Goal: Obtain resource: Obtain resource

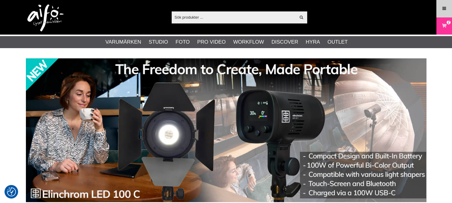
click at [444, 9] on icon at bounding box center [444, 8] width 5 height 7
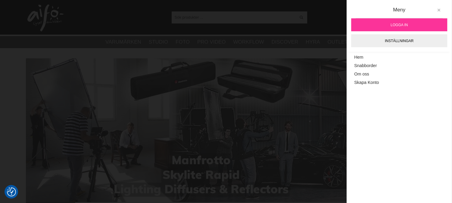
click at [439, 10] on icon at bounding box center [439, 10] width 4 height 4
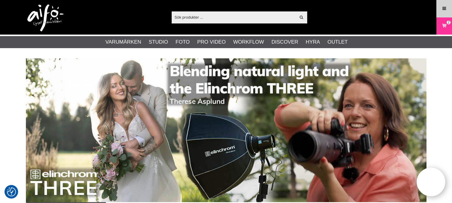
click at [444, 11] on icon at bounding box center [444, 8] width 5 height 7
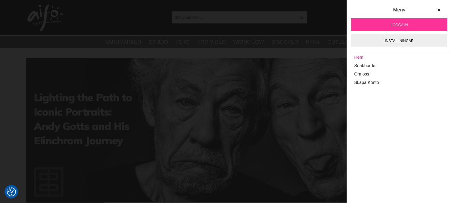
click at [359, 57] on link "Hem" at bounding box center [399, 57] width 90 height 8
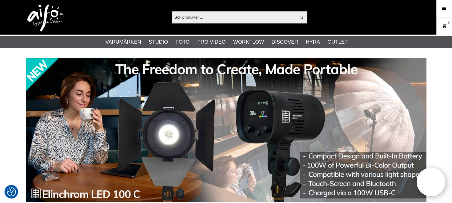
click at [442, 23] on icon at bounding box center [444, 26] width 6 height 7
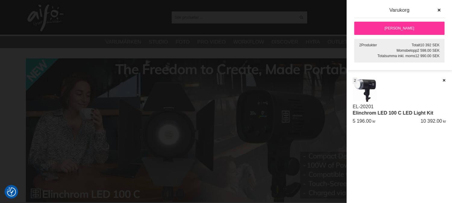
click at [383, 23] on link "[PERSON_NAME]" at bounding box center [399, 28] width 90 height 13
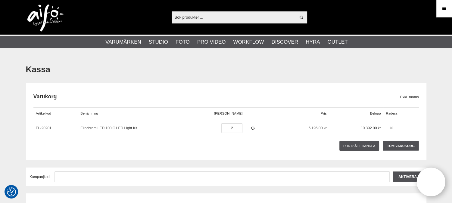
click at [390, 128] on icon at bounding box center [391, 128] width 4 height 4
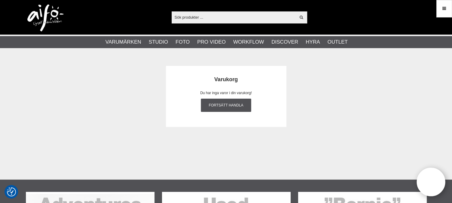
click at [442, 9] on icon at bounding box center [444, 8] width 5 height 7
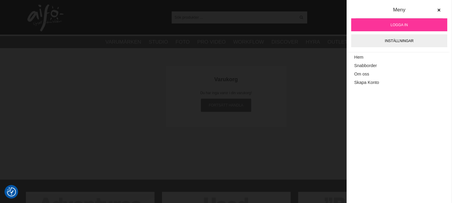
click at [394, 23] on span "Logga in" at bounding box center [399, 24] width 17 height 5
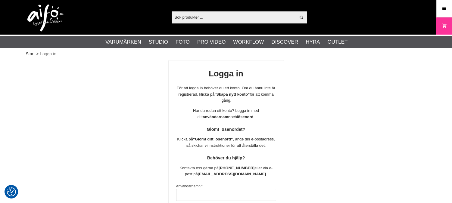
scroll to position [16, 0]
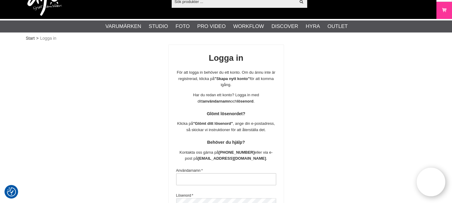
click at [186, 181] on input "text" at bounding box center [226, 180] width 100 height 12
type input "aifo@spv.se"
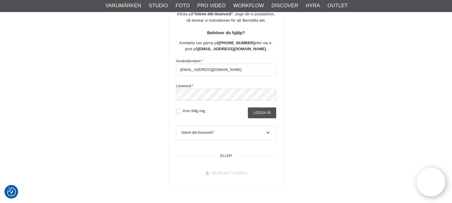
scroll to position [150, 0]
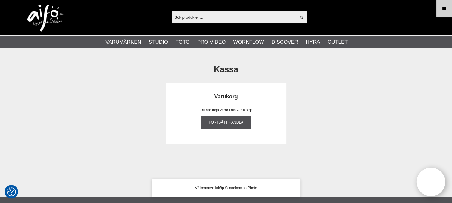
click at [444, 5] on icon at bounding box center [444, 8] width 5 height 7
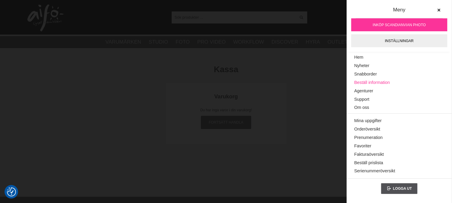
click at [365, 81] on link "Beställ information" at bounding box center [399, 83] width 90 height 8
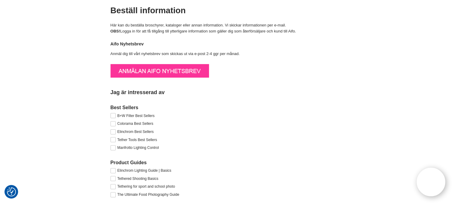
scroll to position [67, 0]
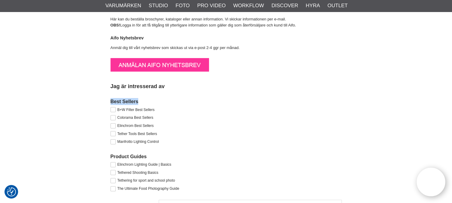
drag, startPoint x: 139, startPoint y: 104, endPoint x: 98, endPoint y: 97, distance: 41.3
click at [98, 97] on div "Beställ information Här kan du beställa broschyrer, kataloger eller annan infor…" at bounding box center [226, 182] width 401 height 367
drag, startPoint x: 146, startPoint y: 155, endPoint x: 107, endPoint y: 157, distance: 39.5
click at [107, 157] on div "Beställ information Här kan du beställa broschyrer, kataloger eller annan infor…" at bounding box center [226, 182] width 401 height 367
copy h3 "Product Guides"
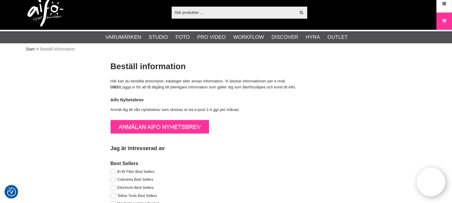
scroll to position [0, 0]
